Goal: Task Accomplishment & Management: Manage account settings

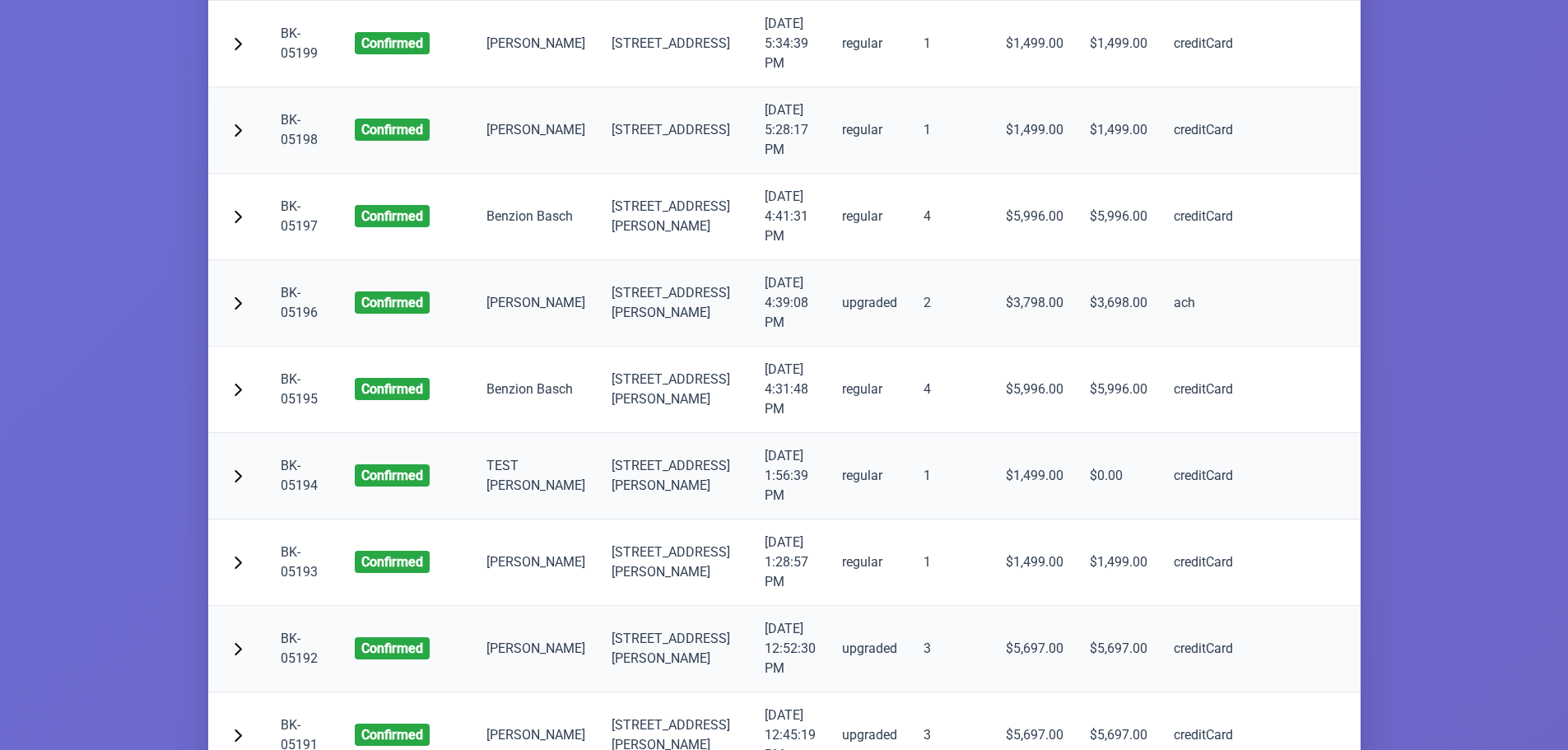
scroll to position [5514, 0]
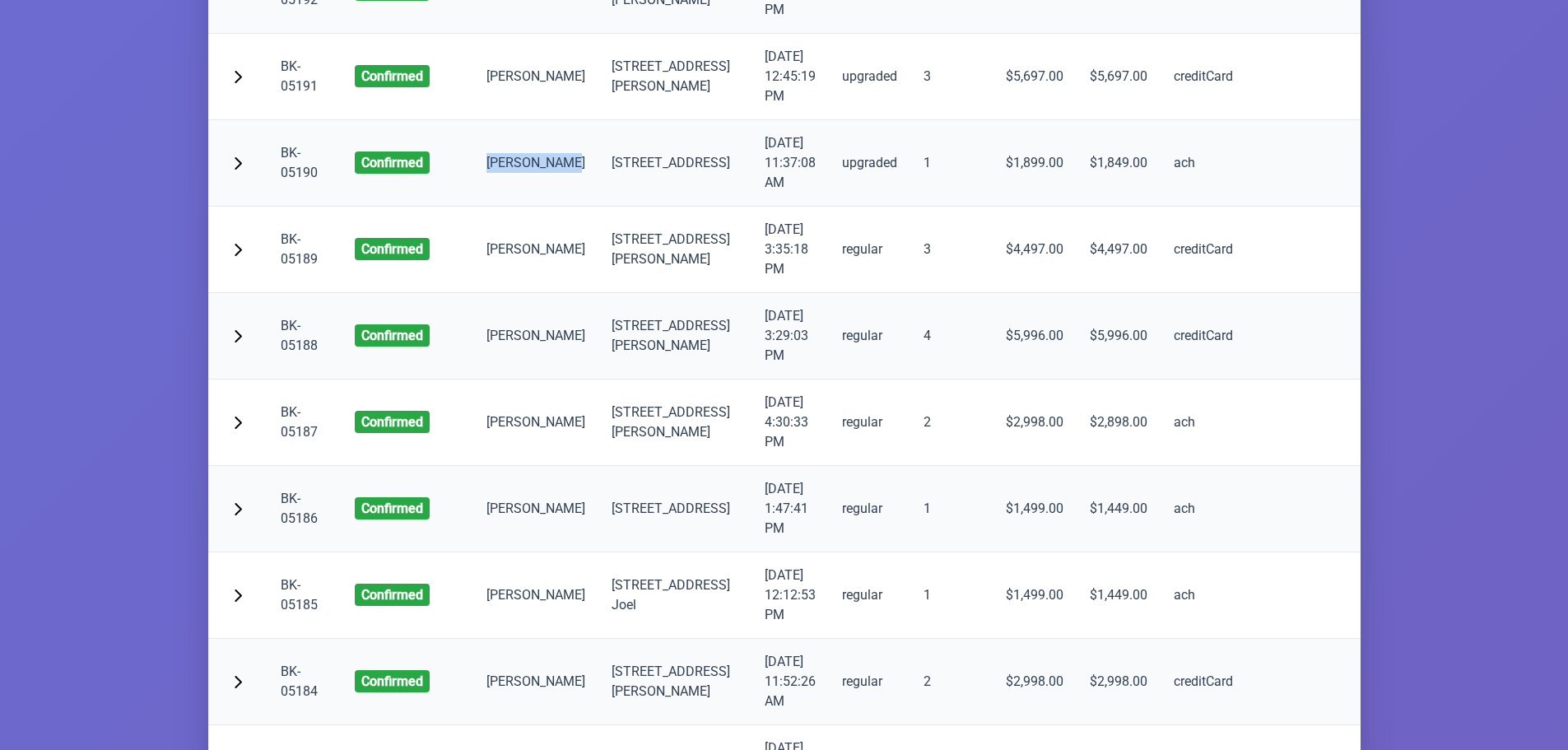
drag, startPoint x: 487, startPoint y: 401, endPoint x: 565, endPoint y: 401, distance: 78.0
click at [565, 207] on td "abraham lew" at bounding box center [536, 163] width 125 height 86
copy td "abraham lew"
click at [237, 168] on span "button" at bounding box center [237, 161] width 14 height 14
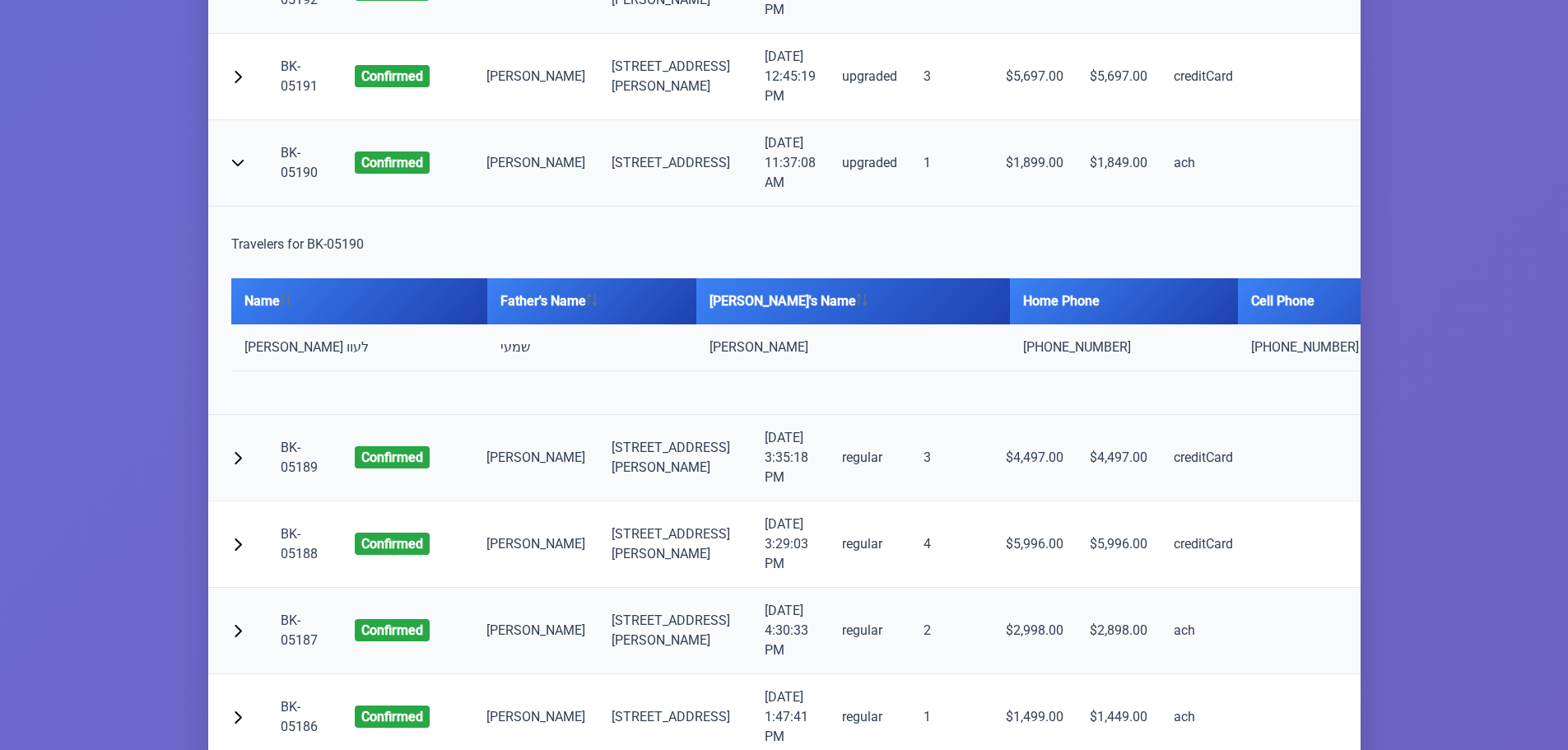
click at [1238, 371] on td "(079) 627-10982" at bounding box center [1352, 348] width 228 height 47
copy td "(079) 627-10982"
click at [248, 178] on button "button" at bounding box center [237, 161] width 33 height 33
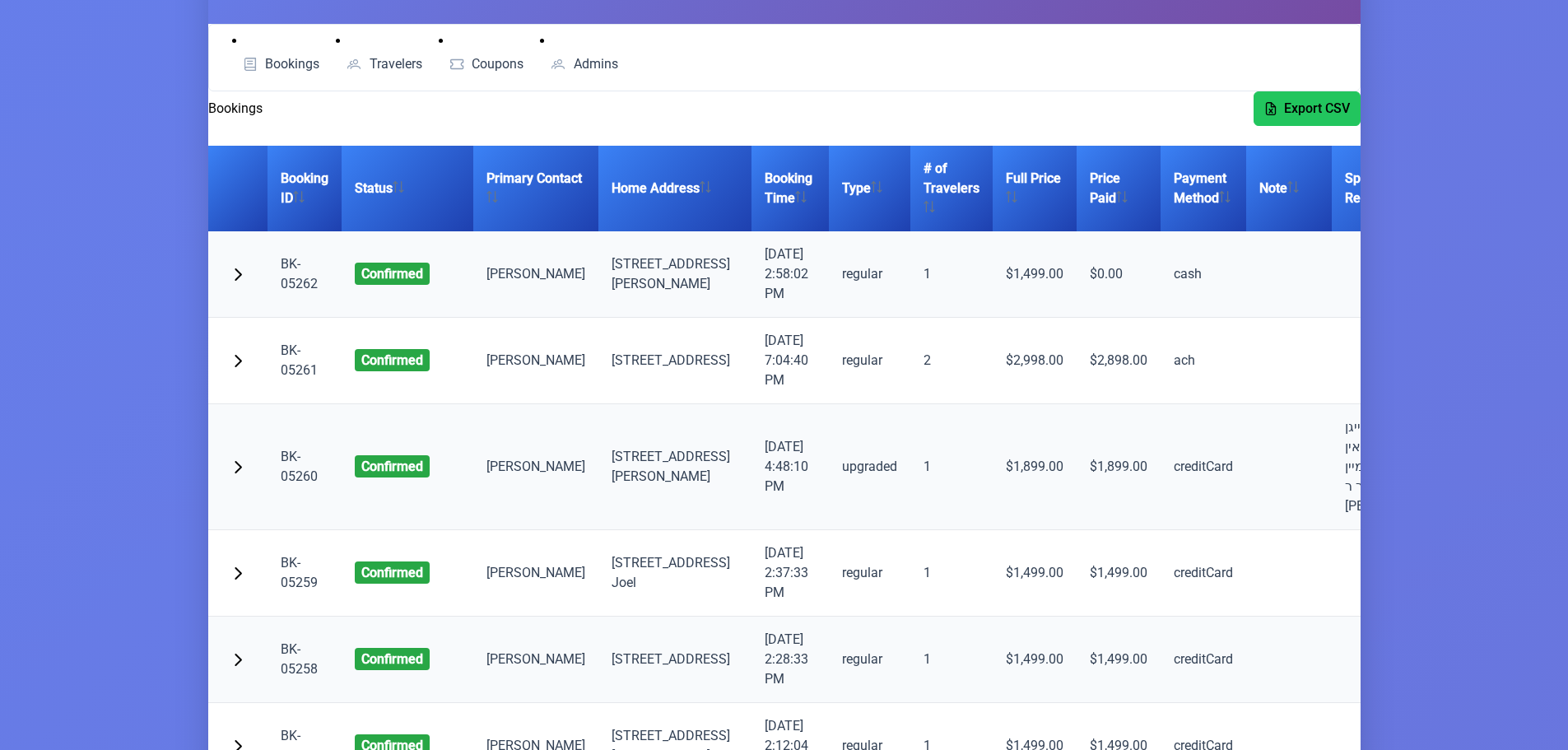
scroll to position [0, 0]
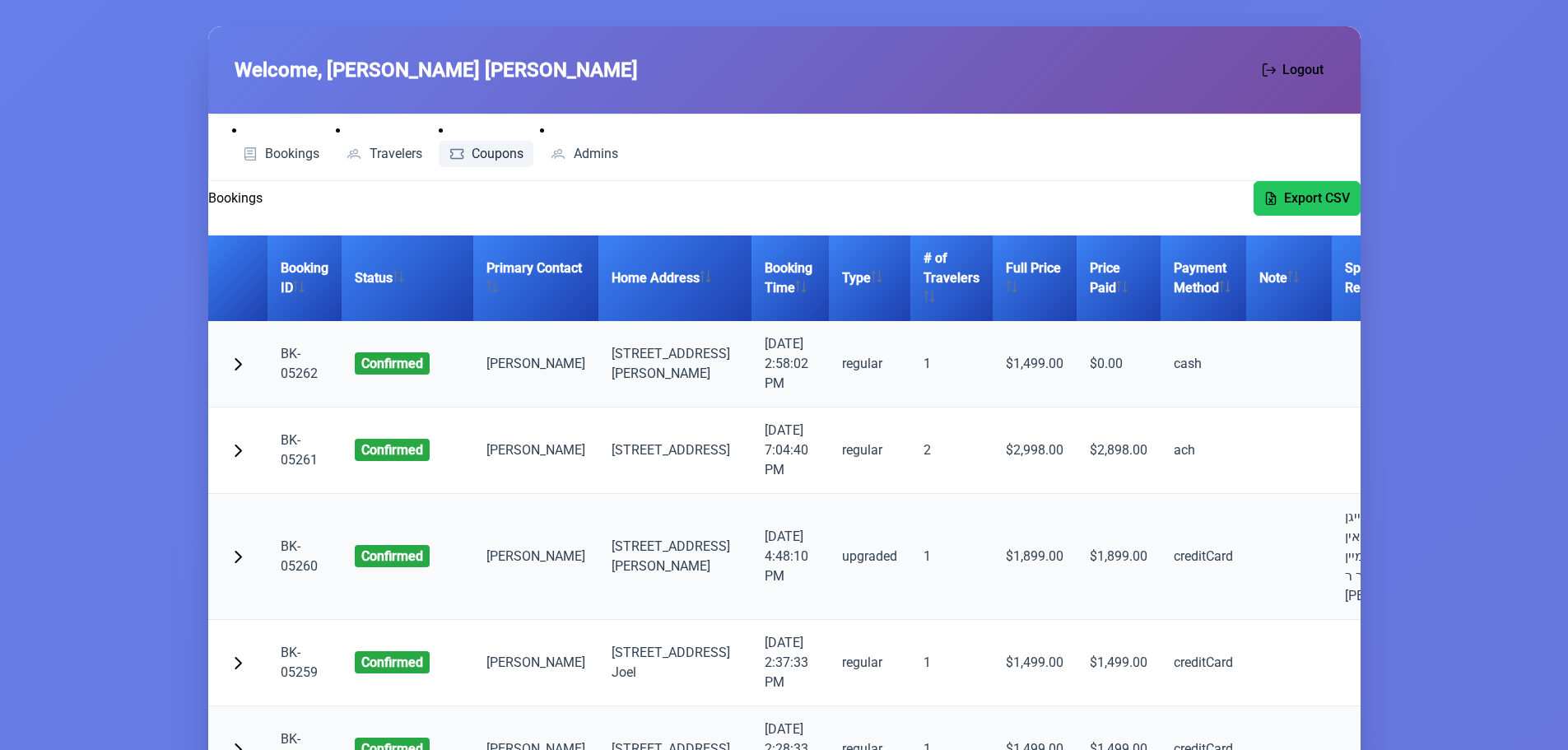
click at [486, 150] on span "Coupons" at bounding box center [497, 154] width 52 height 14
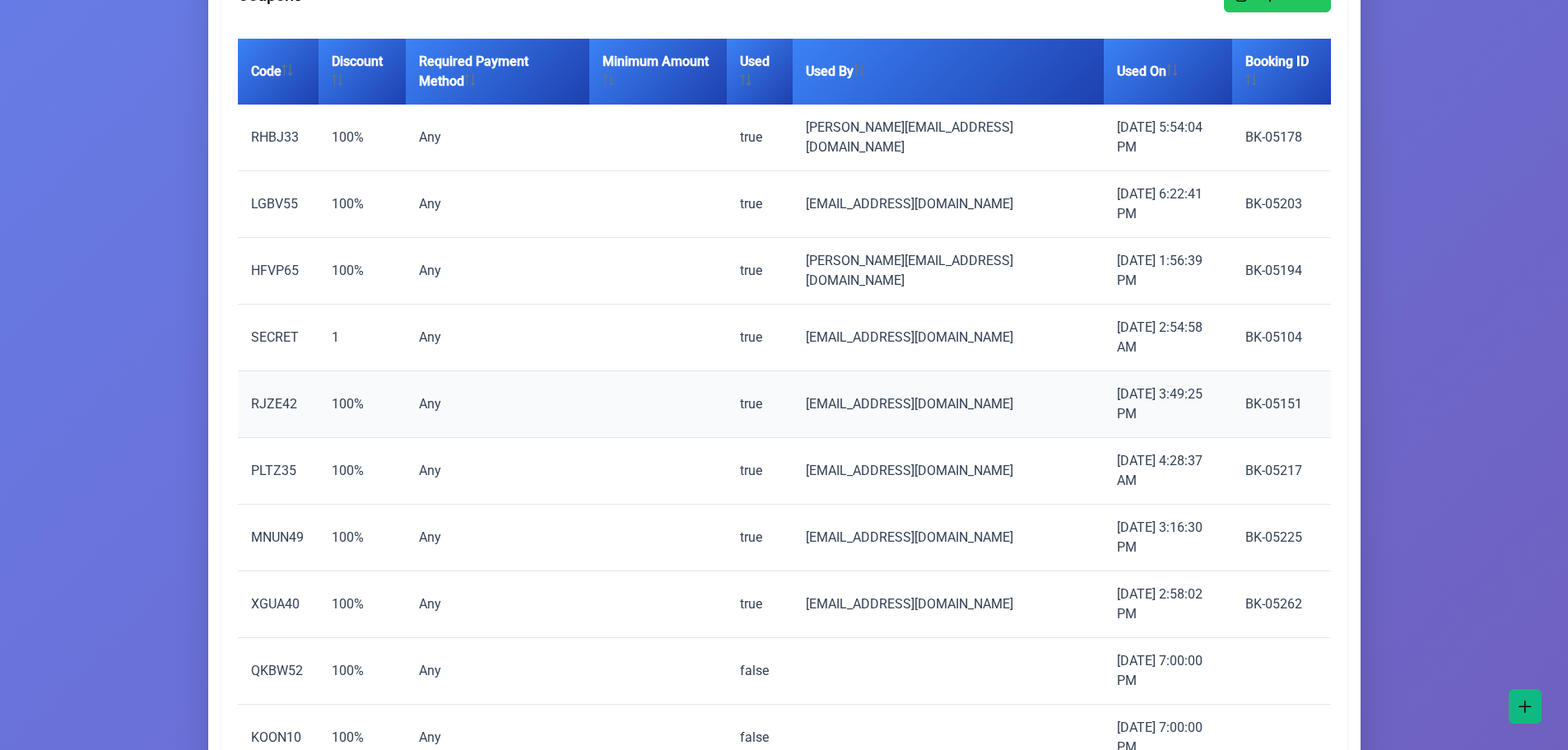
scroll to position [329, 0]
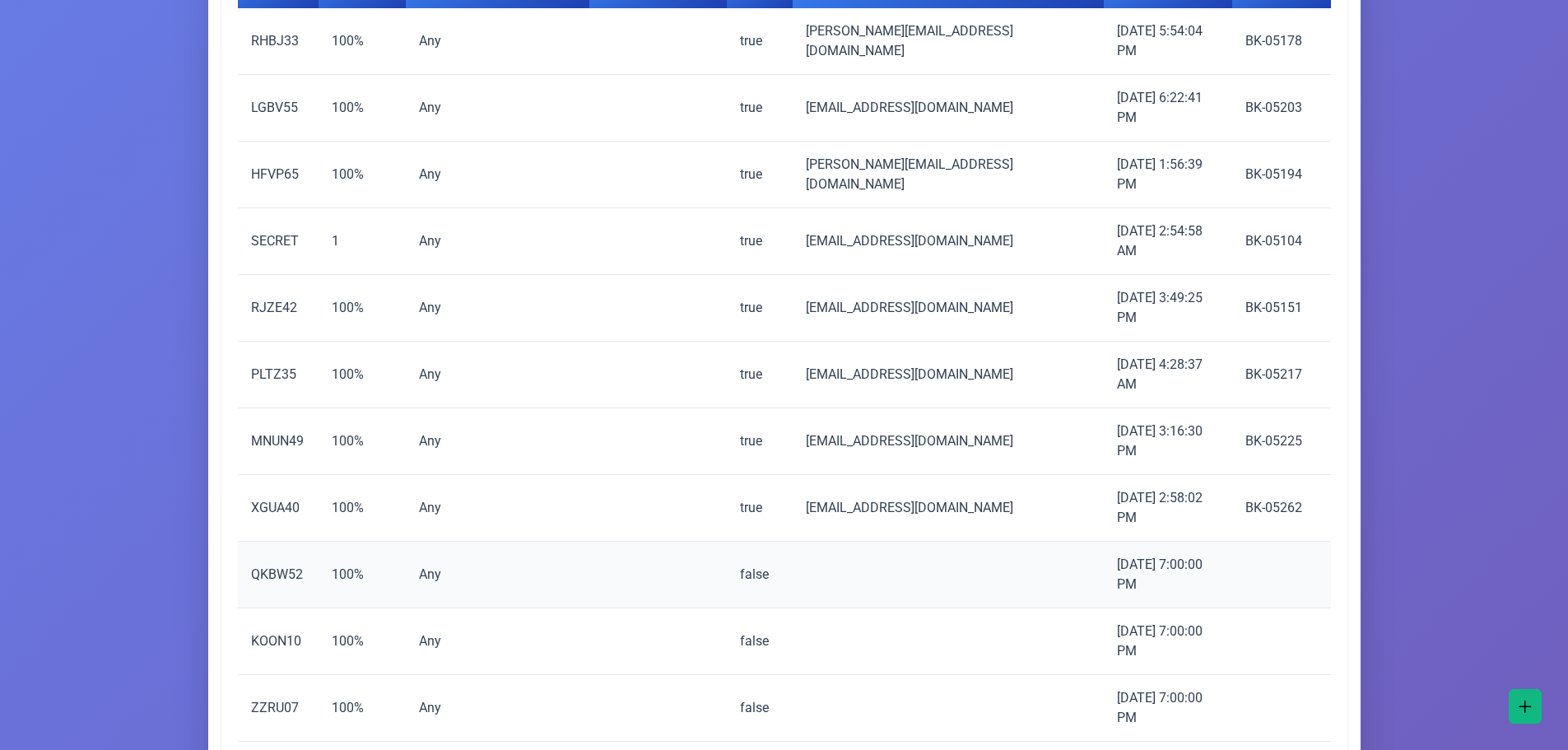
click at [276, 542] on td "QKBW52" at bounding box center [278, 575] width 81 height 67
copy td "QKBW52"
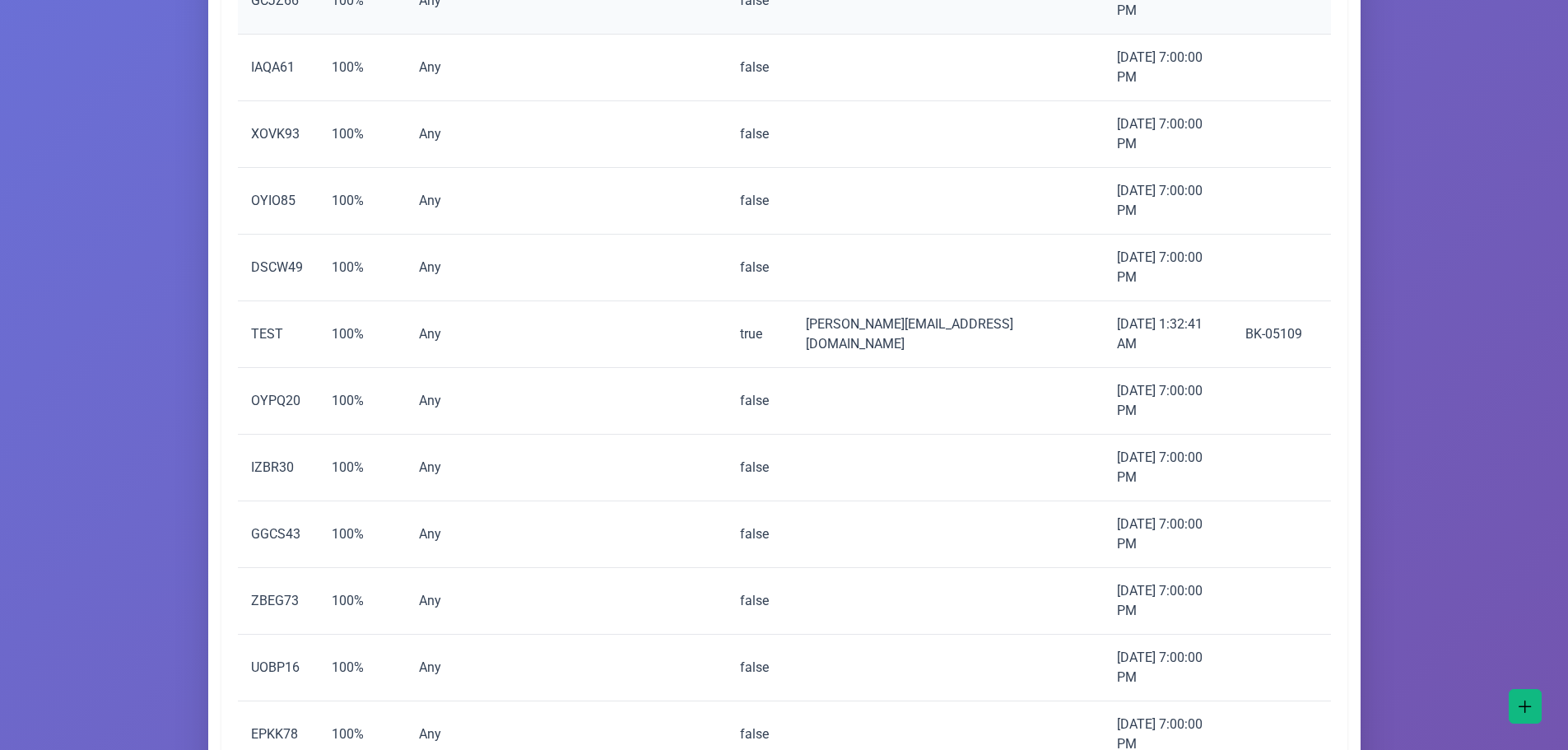
scroll to position [1332, 0]
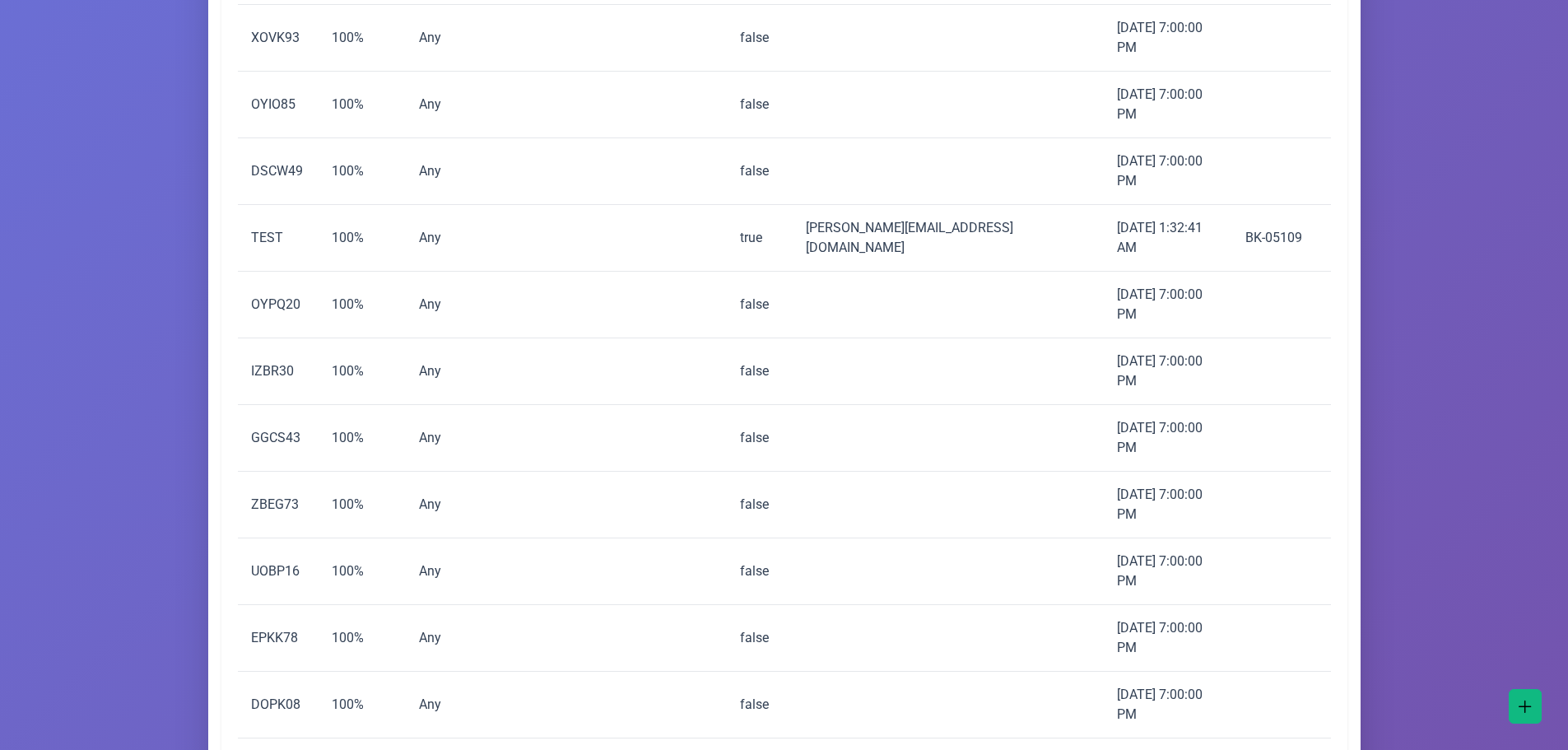
copy td "KJXO34"
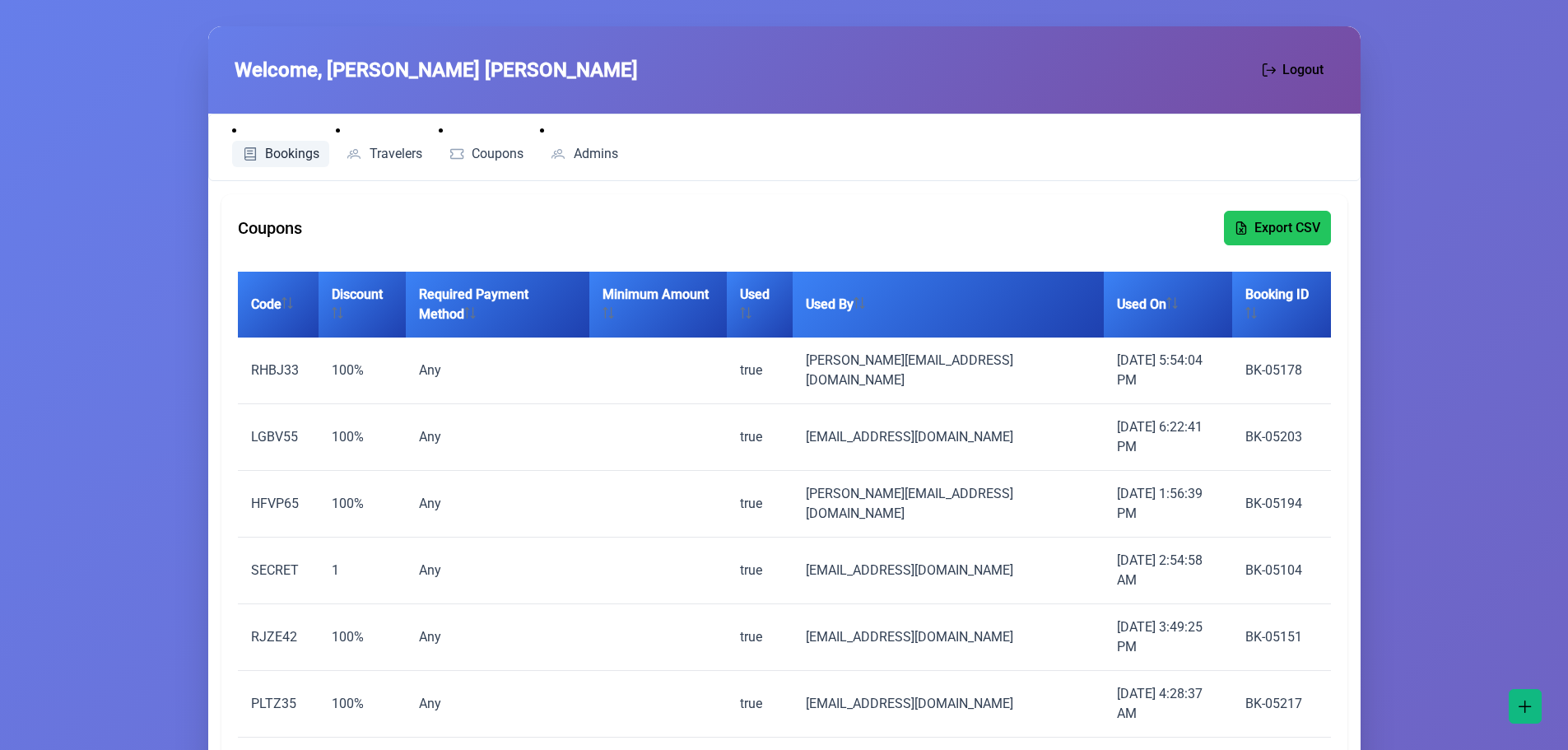
click at [298, 149] on span "Bookings" at bounding box center [293, 154] width 54 height 14
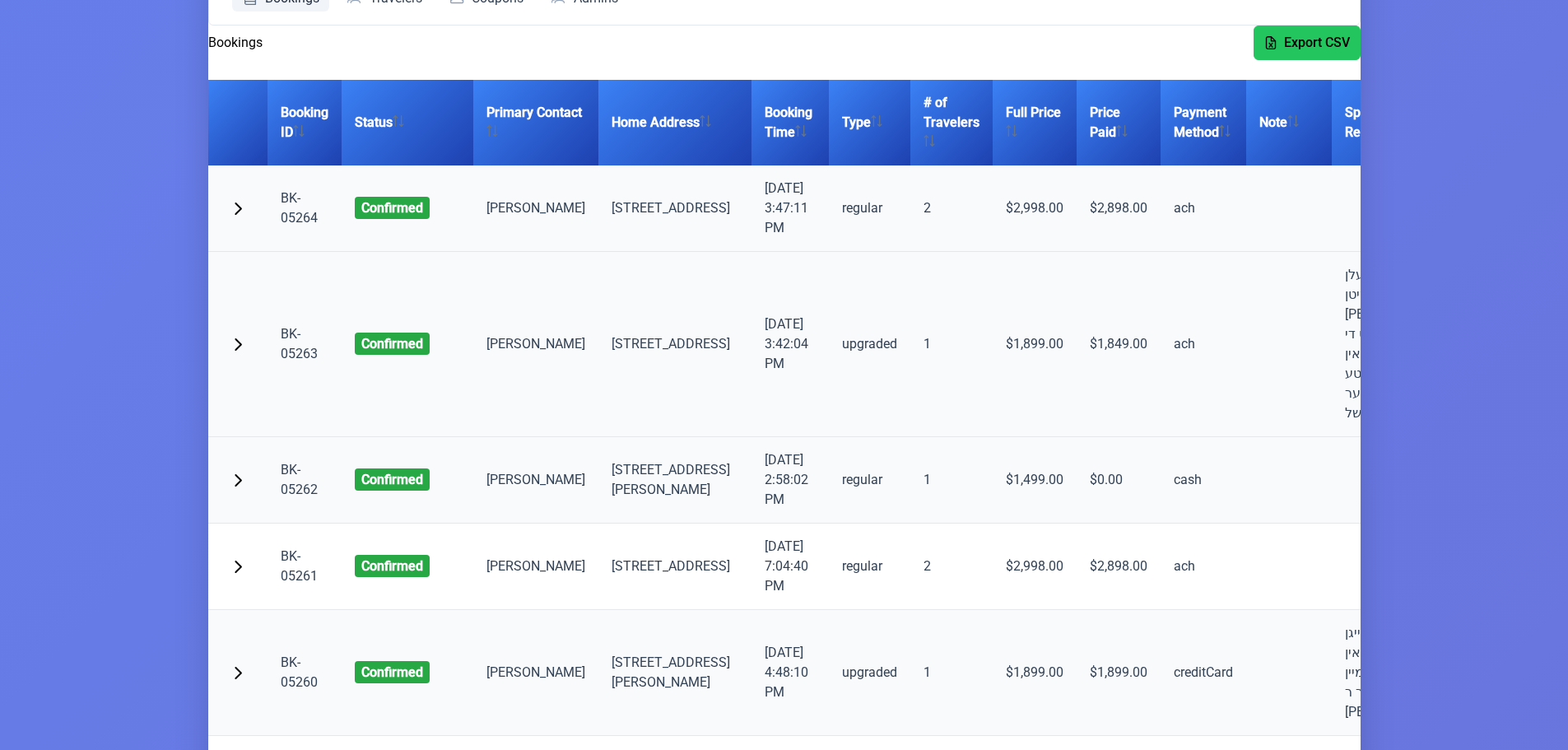
scroll to position [165, 0]
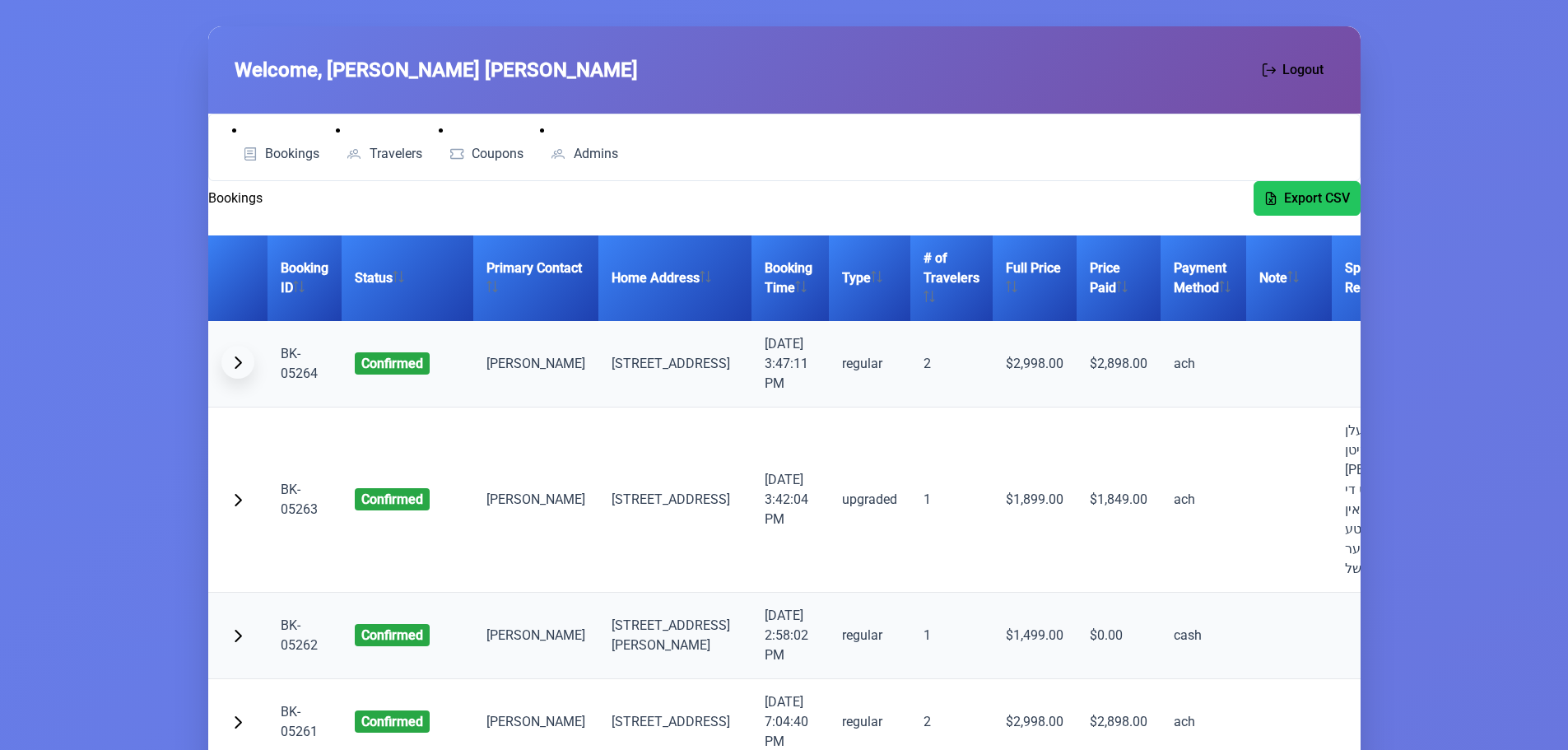
click at [240, 363] on span "button" at bounding box center [237, 362] width 14 height 14
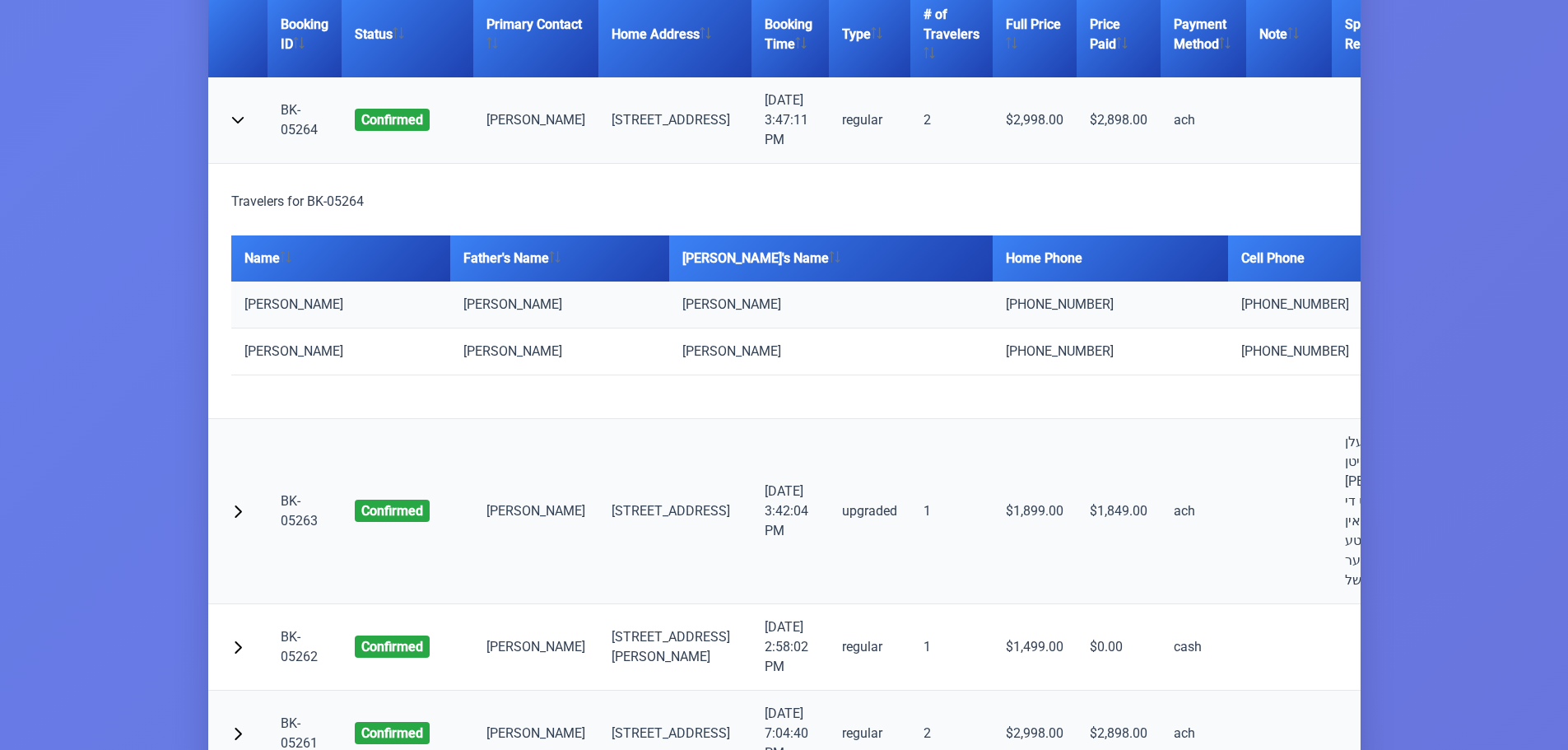
scroll to position [247, 0]
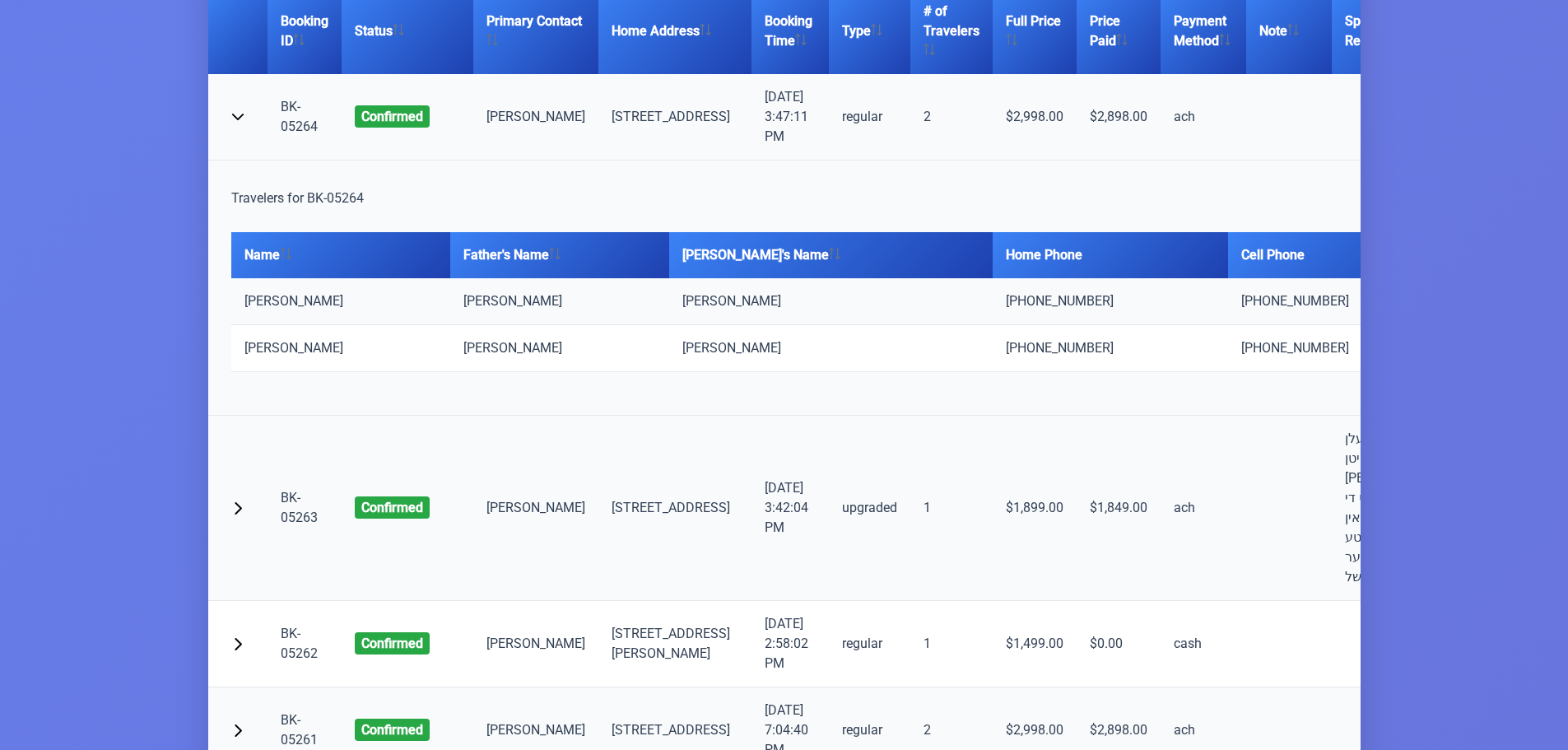
click at [268, 296] on td "נפתלי שטערן" at bounding box center [341, 302] width 219 height 47
click at [269, 304] on td "נפתלי שטערן" at bounding box center [341, 302] width 219 height 47
click at [270, 344] on td "יואל שטערן" at bounding box center [341, 349] width 219 height 47
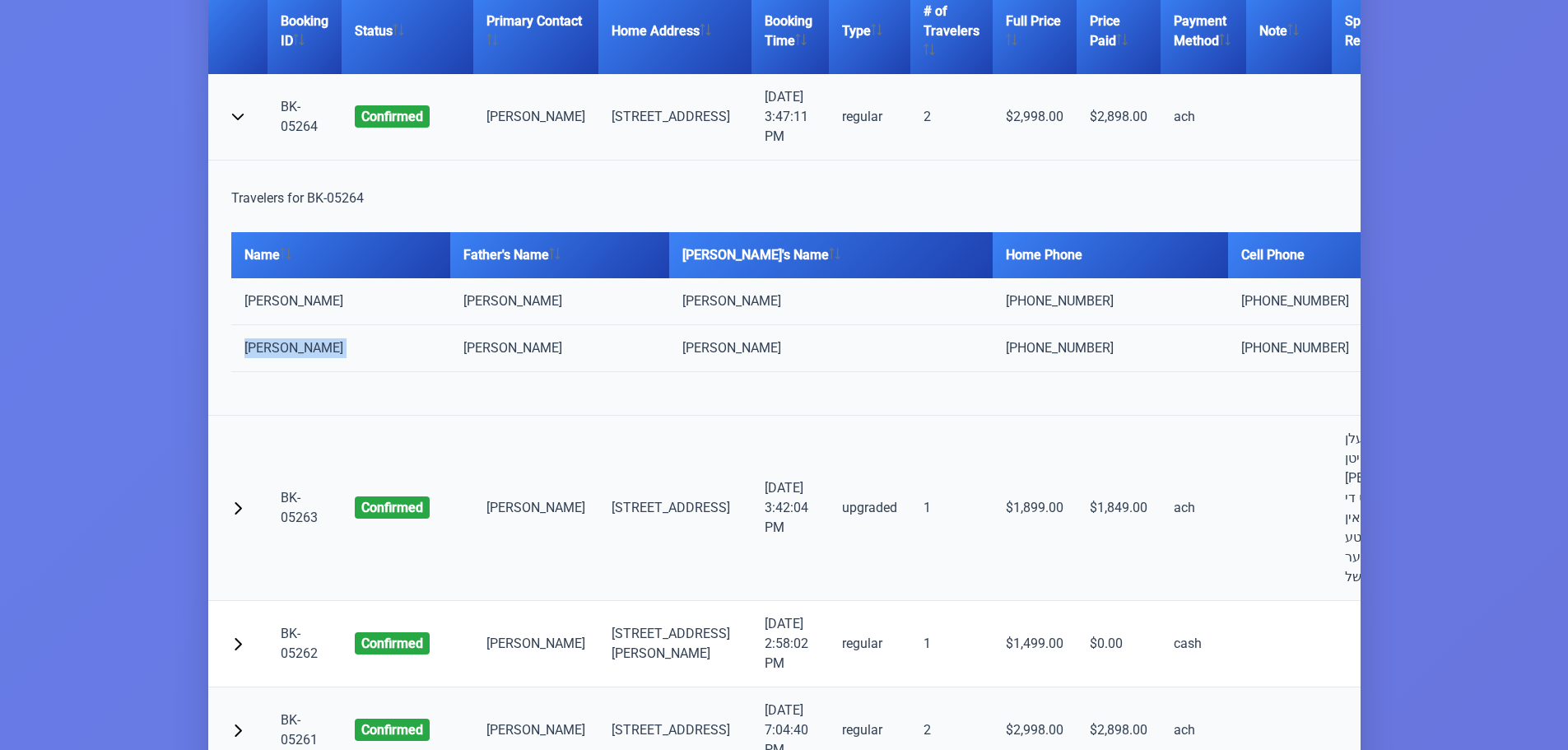
click at [270, 344] on td "יואל שטערן" at bounding box center [341, 349] width 219 height 47
click at [245, 118] on button "button" at bounding box center [237, 115] width 33 height 33
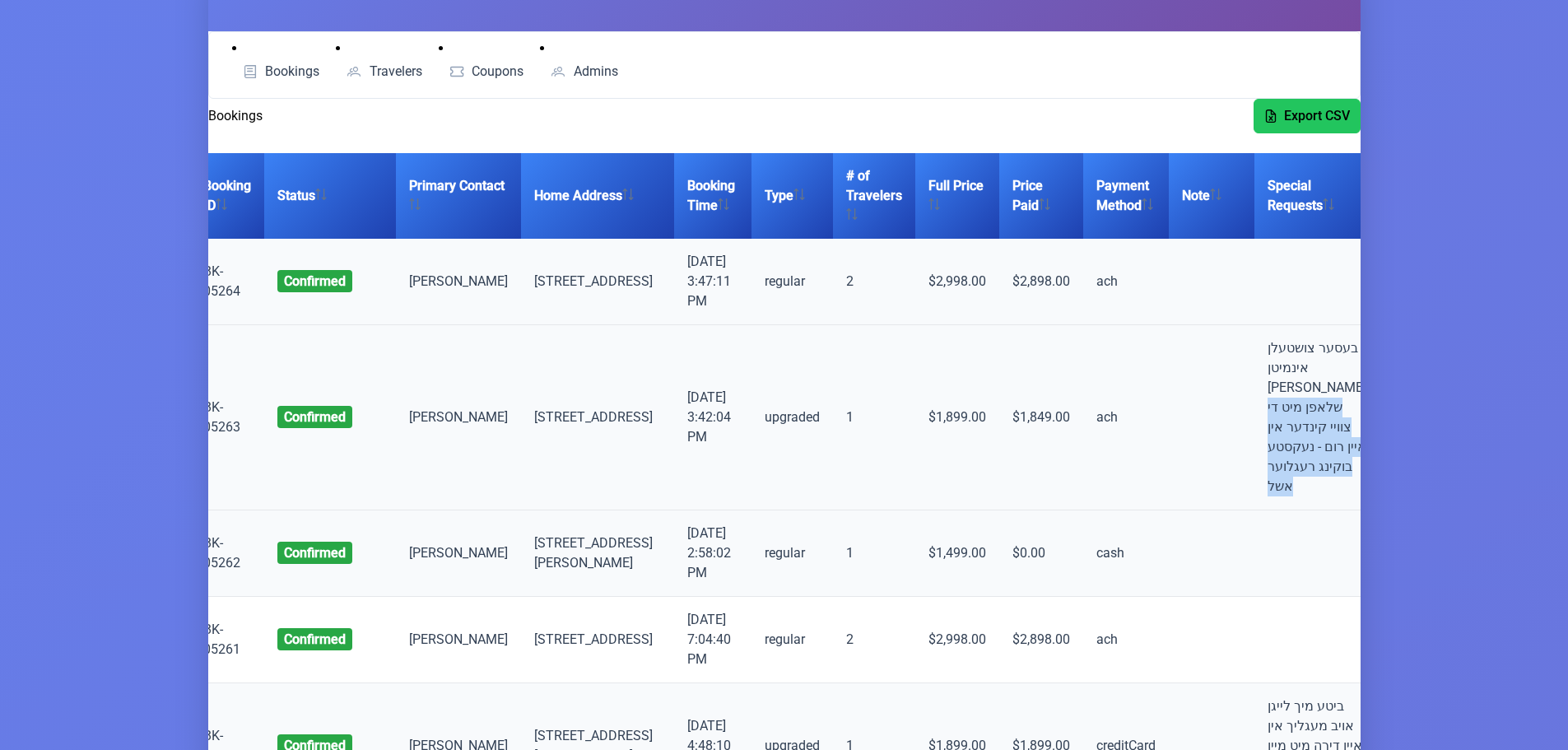
scroll to position [0, 111]
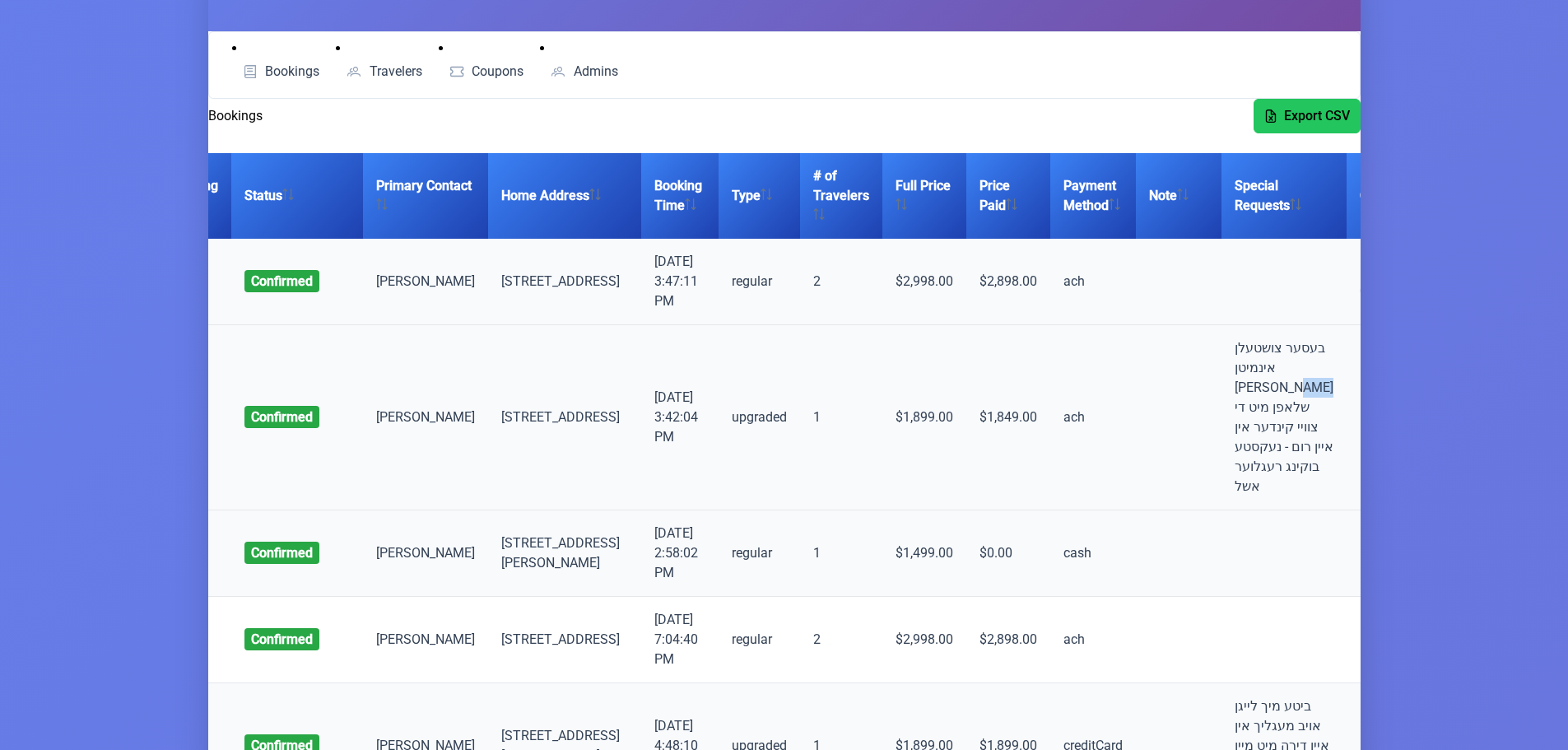
drag, startPoint x: 1313, startPoint y: 412, endPoint x: 1221, endPoint y: 417, distance: 92.1
click at [1222, 417] on td "בעסער צושטעלן אינמיטן [PERSON_NAME] שלאפן מיט די צוויי קינדער אין איין רום - נע…" at bounding box center [1284, 418] width 125 height 185
click at [1222, 419] on td "בעסער צושטעלן אינמיטן [PERSON_NAME] שלאפן מיט די צוויי קינדער אין איין רום - נע…" at bounding box center [1284, 418] width 125 height 185
click at [1222, 427] on td "בעסער צושטעלן אינמיטן [PERSON_NAME] שלאפן מיט די צוויי קינדער אין איין רום - נע…" at bounding box center [1284, 418] width 125 height 185
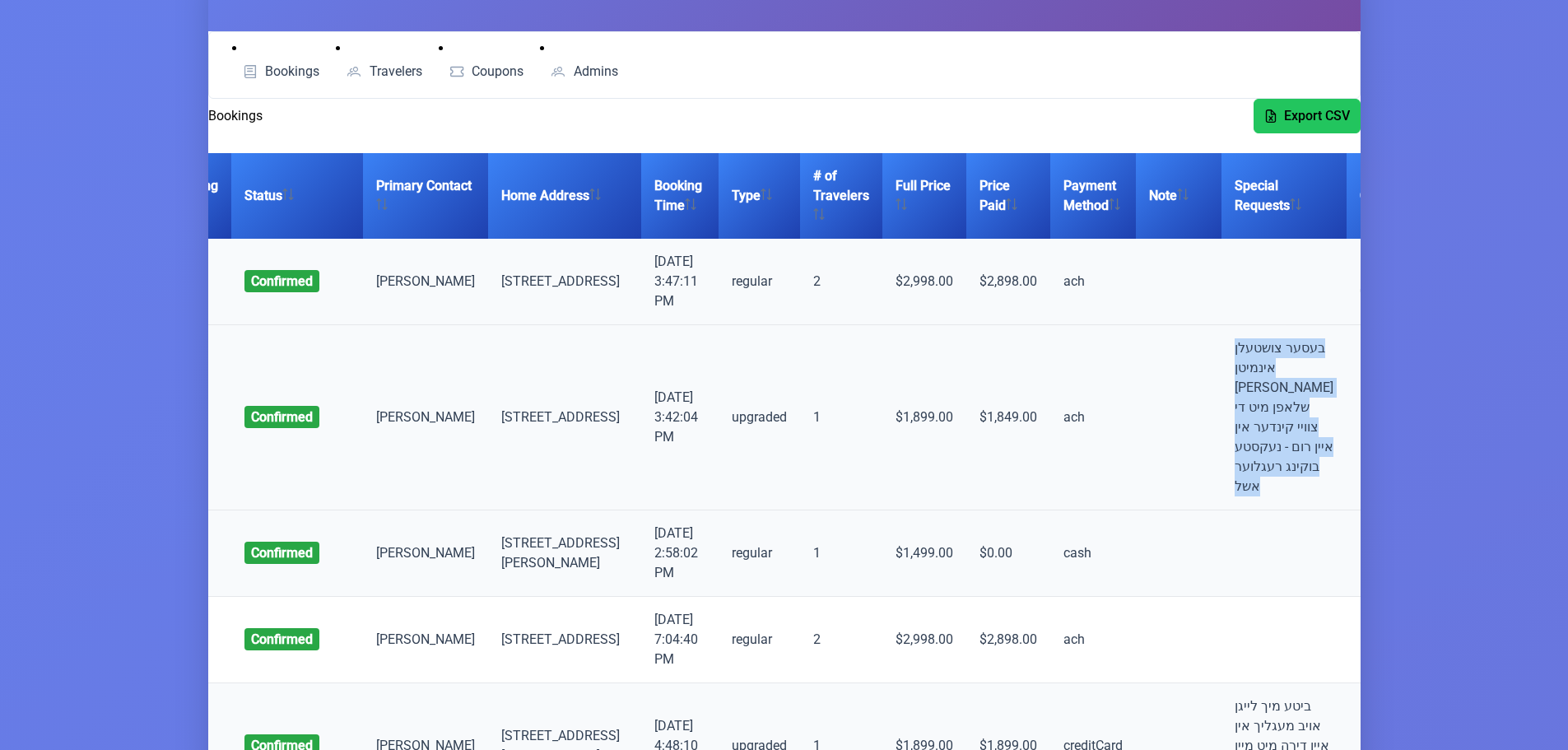
click at [1222, 427] on td "בעסער צושטעלן אינמיטן [PERSON_NAME] שלאפן מיט די צוויי קינדער אין איין רום - נע…" at bounding box center [1284, 418] width 125 height 185
click at [1222, 490] on td "בעסער צושטעלן אינמיטן [PERSON_NAME] שלאפן מיט די צוויי קינדער אין איין רום - נע…" at bounding box center [1284, 418] width 125 height 185
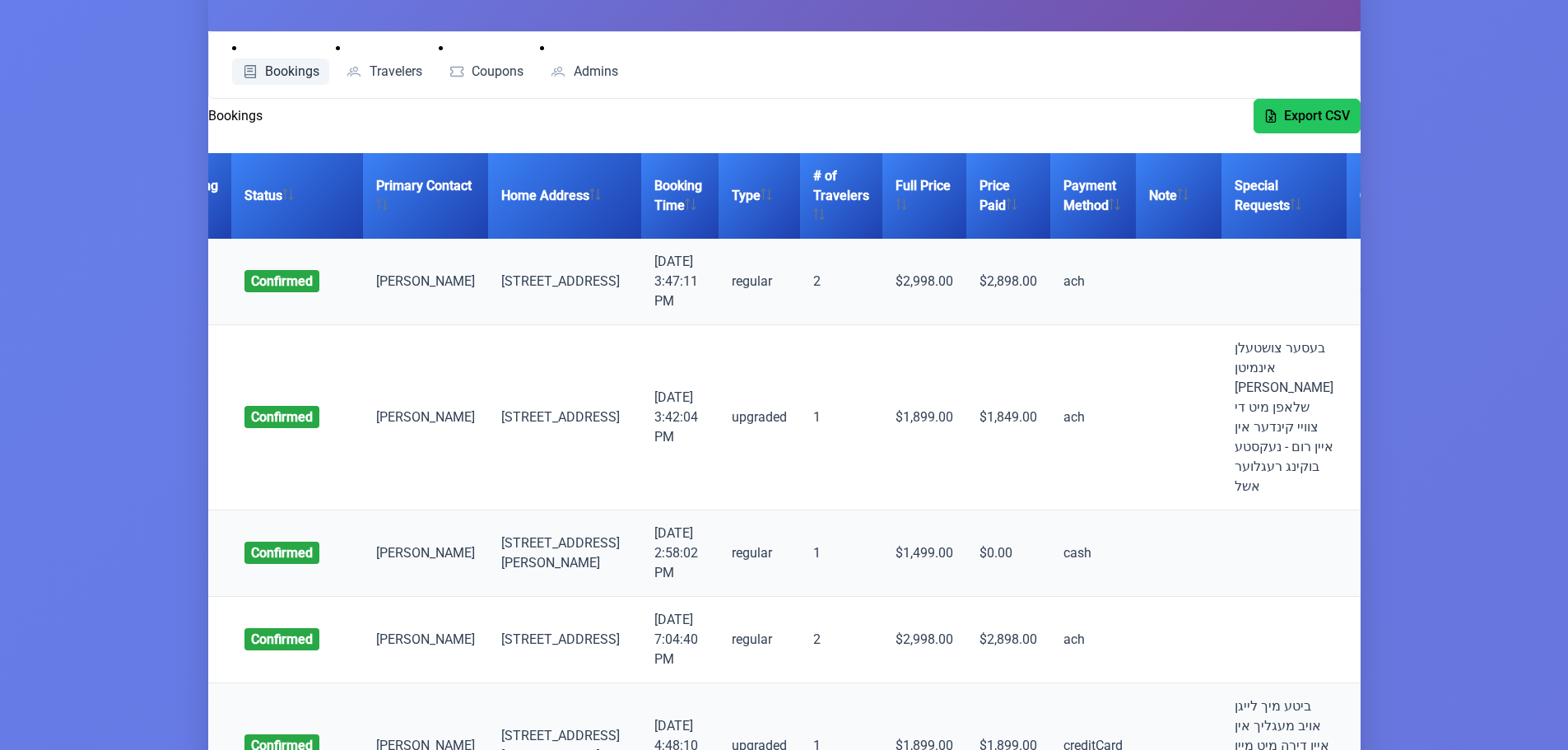
click at [287, 77] on span "Bookings" at bounding box center [293, 72] width 54 height 14
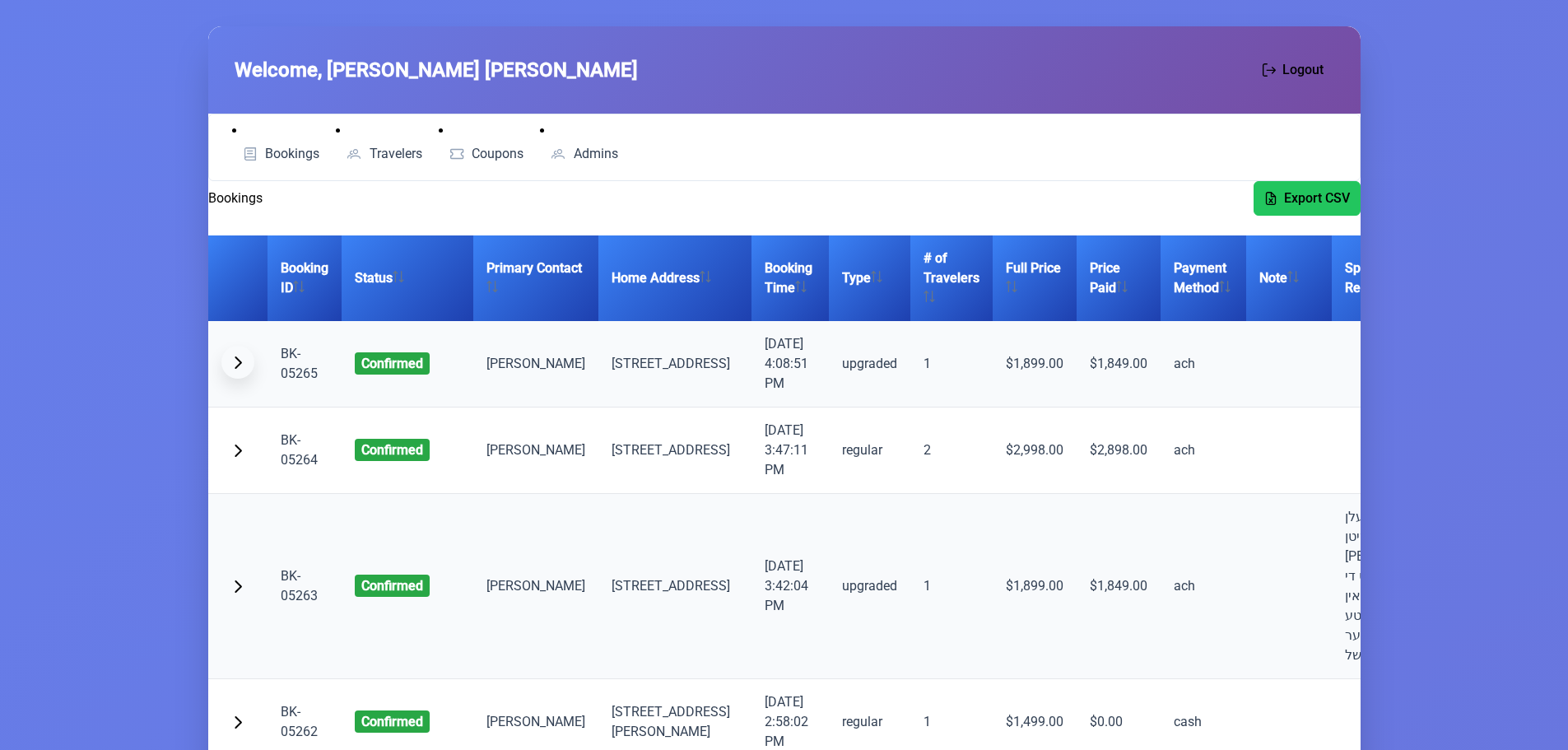
click at [231, 361] on span "button" at bounding box center [237, 362] width 14 height 14
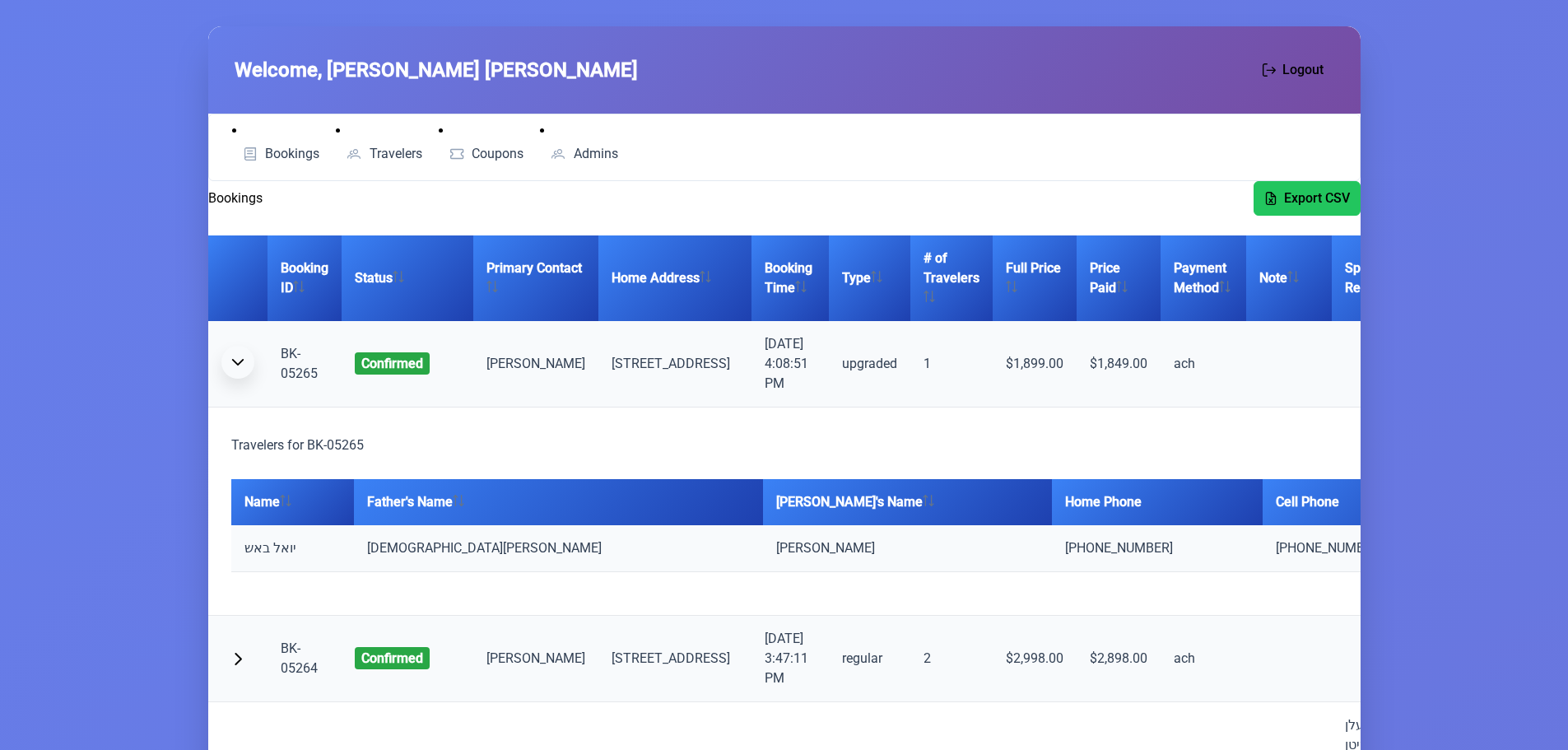
click at [239, 359] on span "button" at bounding box center [237, 362] width 14 height 14
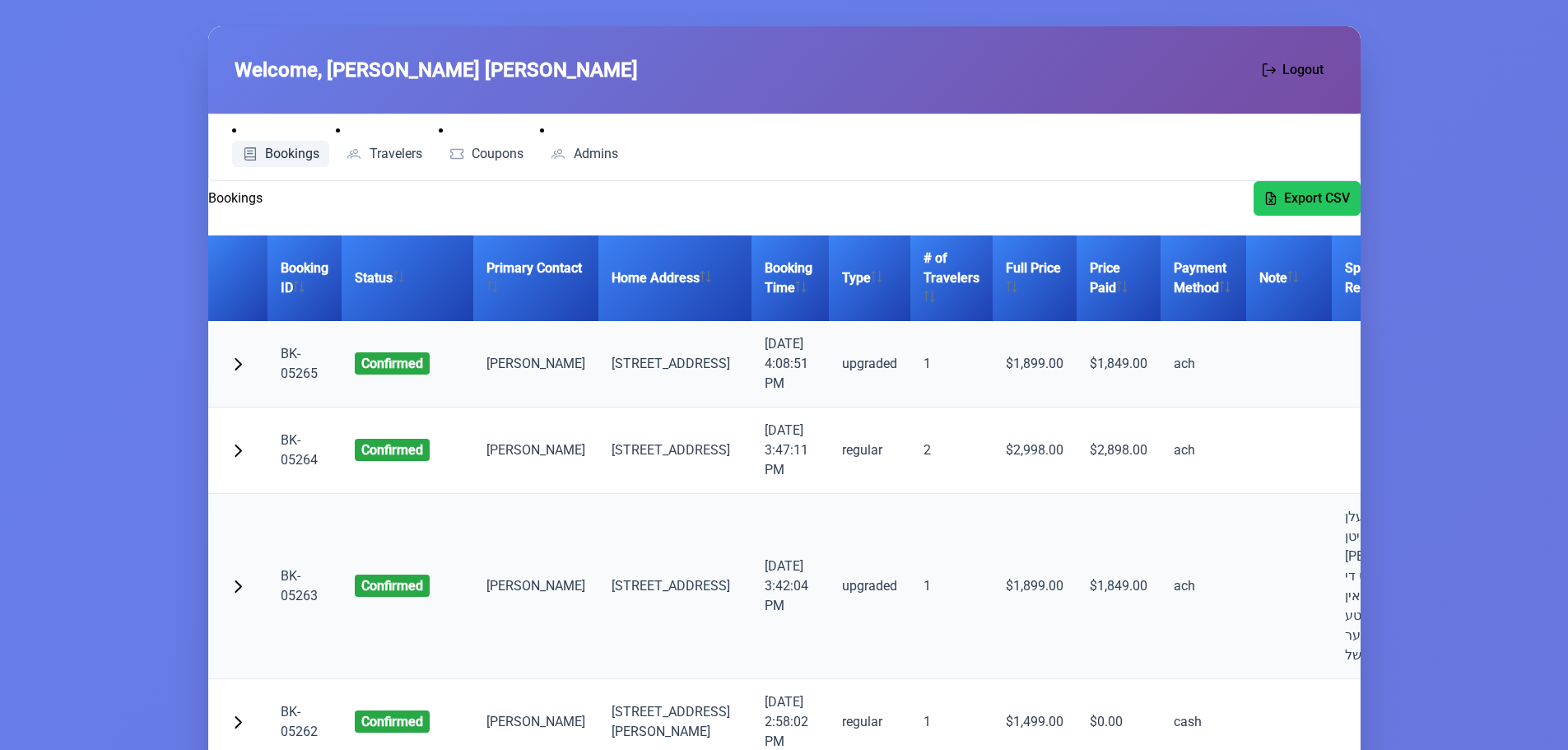
click at [291, 156] on span "Bookings" at bounding box center [293, 154] width 54 height 14
click at [402, 159] on span "Travelers" at bounding box center [396, 154] width 53 height 14
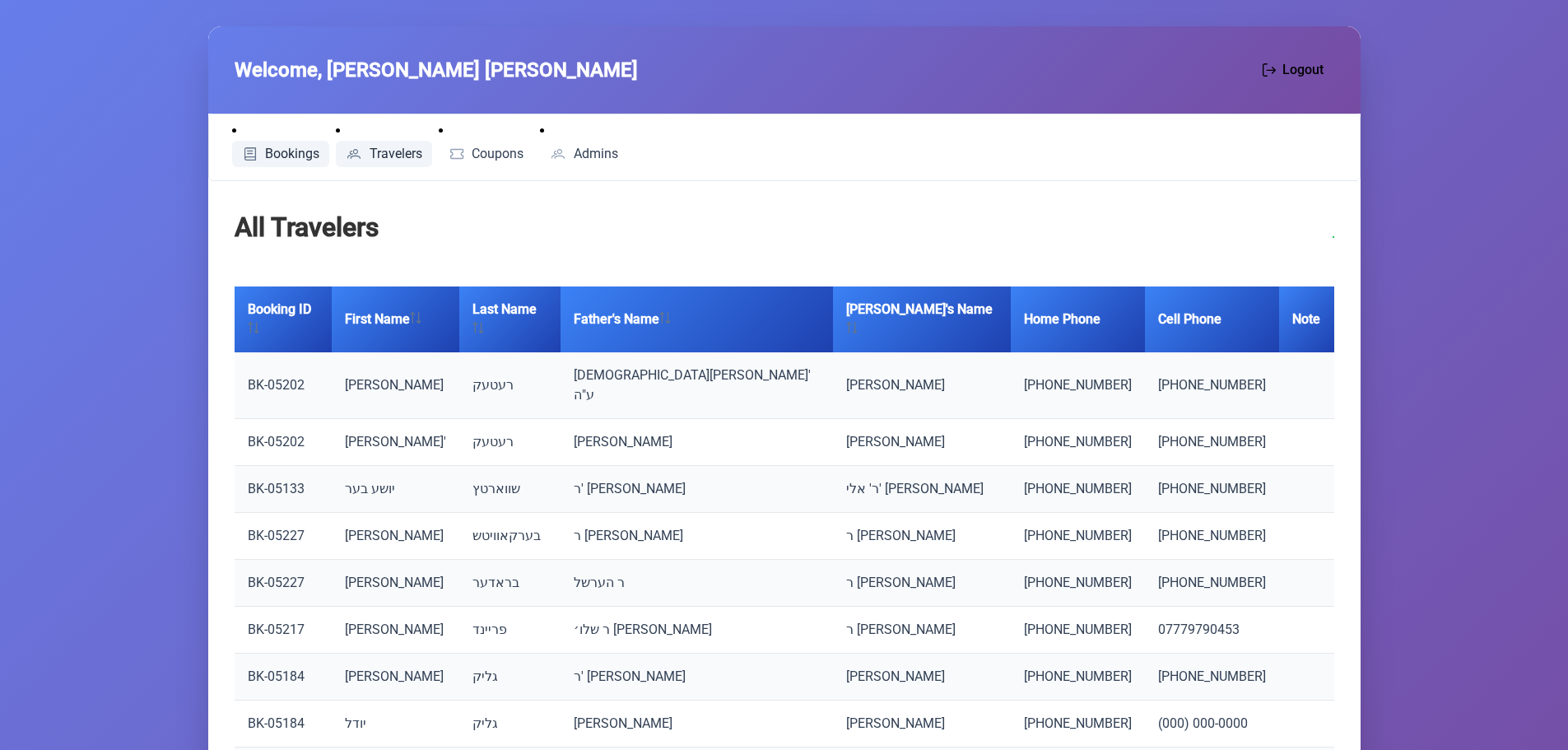
click at [292, 153] on span "Bookings" at bounding box center [293, 154] width 54 height 14
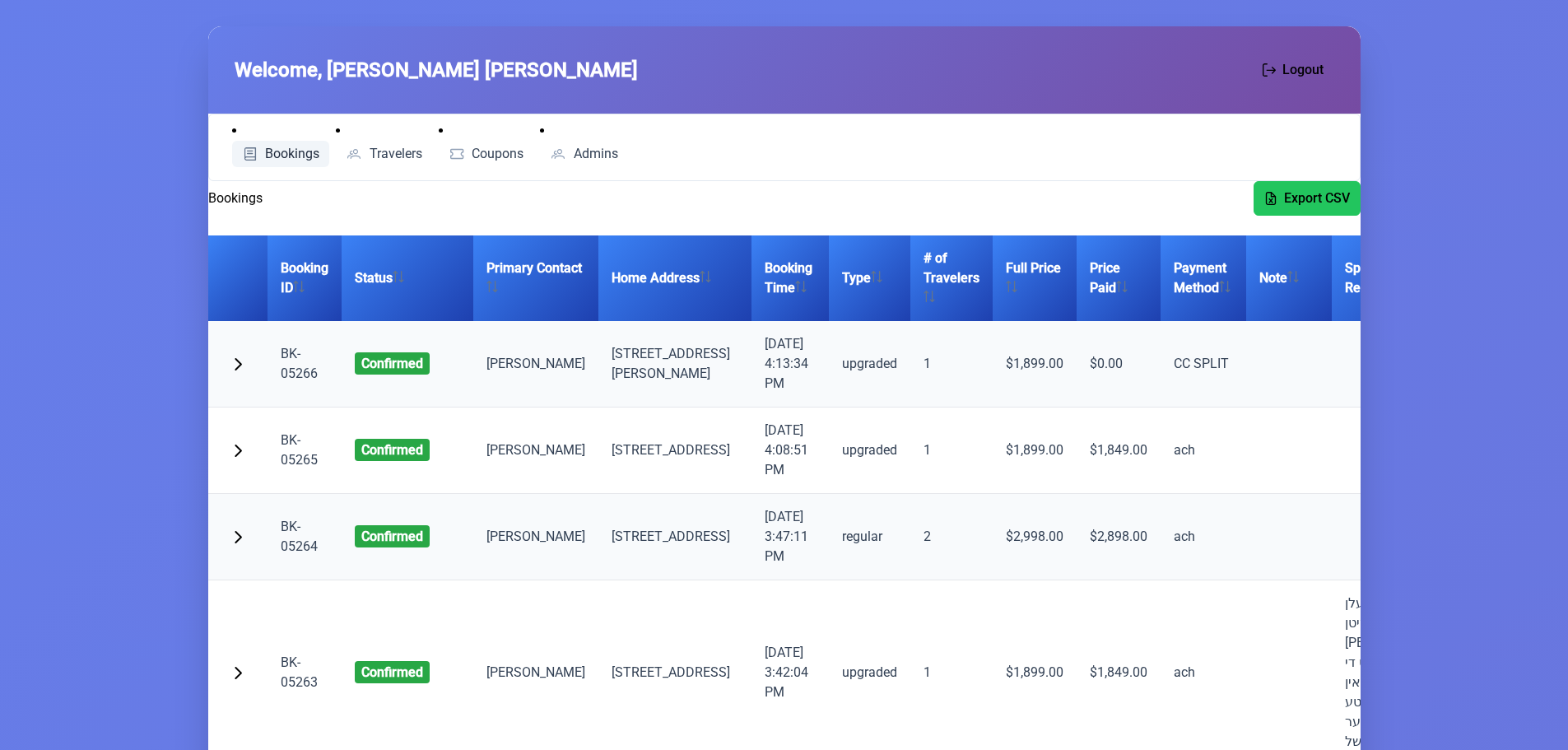
drag, startPoint x: 279, startPoint y: 138, endPoint x: 309, endPoint y: 149, distance: 32.0
click at [280, 142] on li "Bookings" at bounding box center [281, 144] width 98 height 46
click at [390, 149] on span "Travelers" at bounding box center [396, 154] width 53 height 14
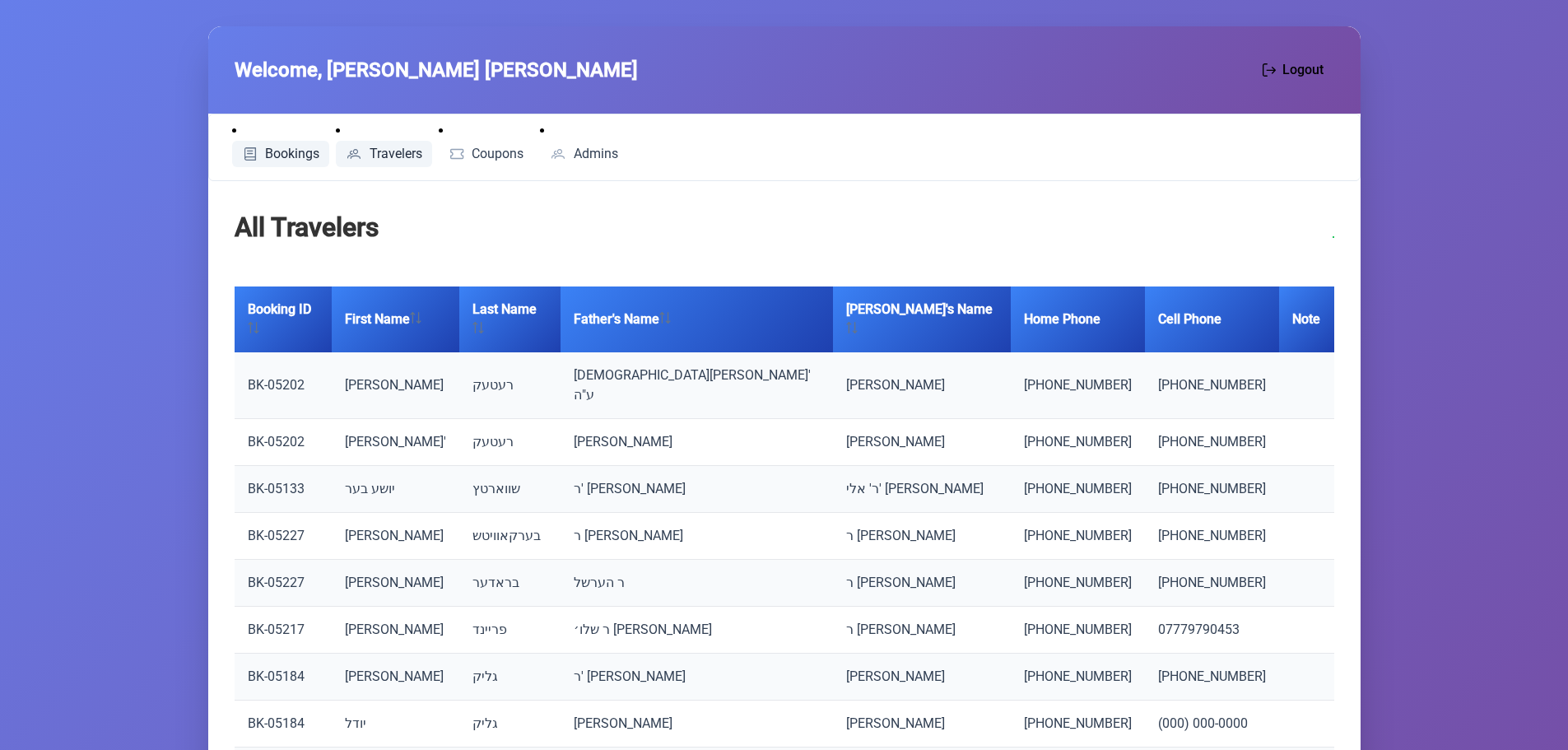
click at [294, 150] on span "Bookings" at bounding box center [293, 154] width 54 height 14
